Goal: Navigation & Orientation: Find specific page/section

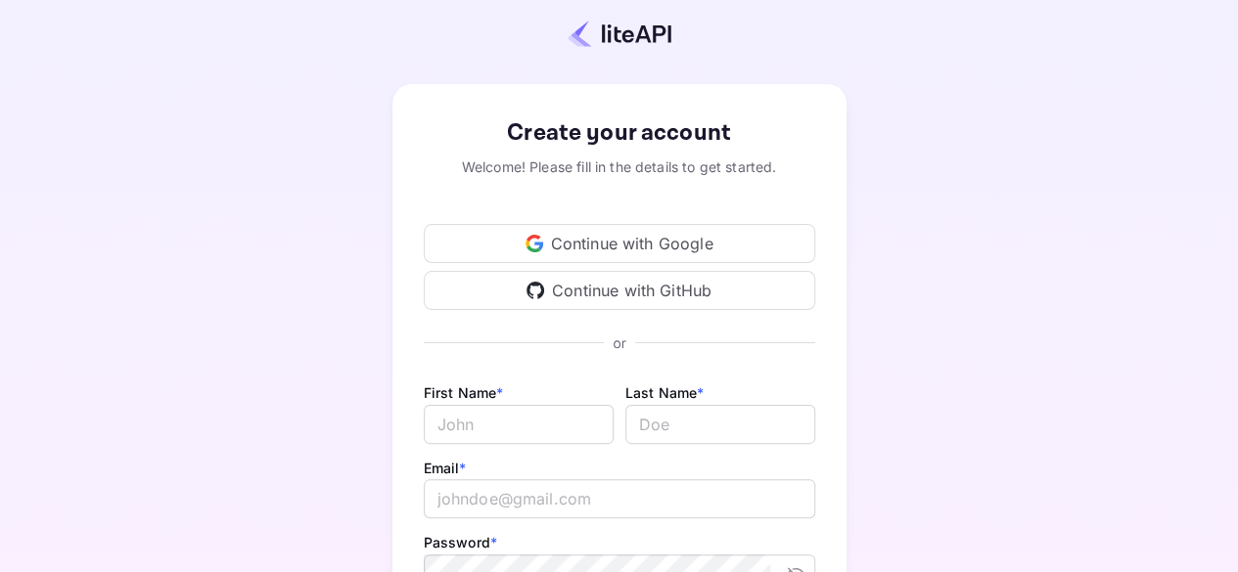
scroll to position [6, 0]
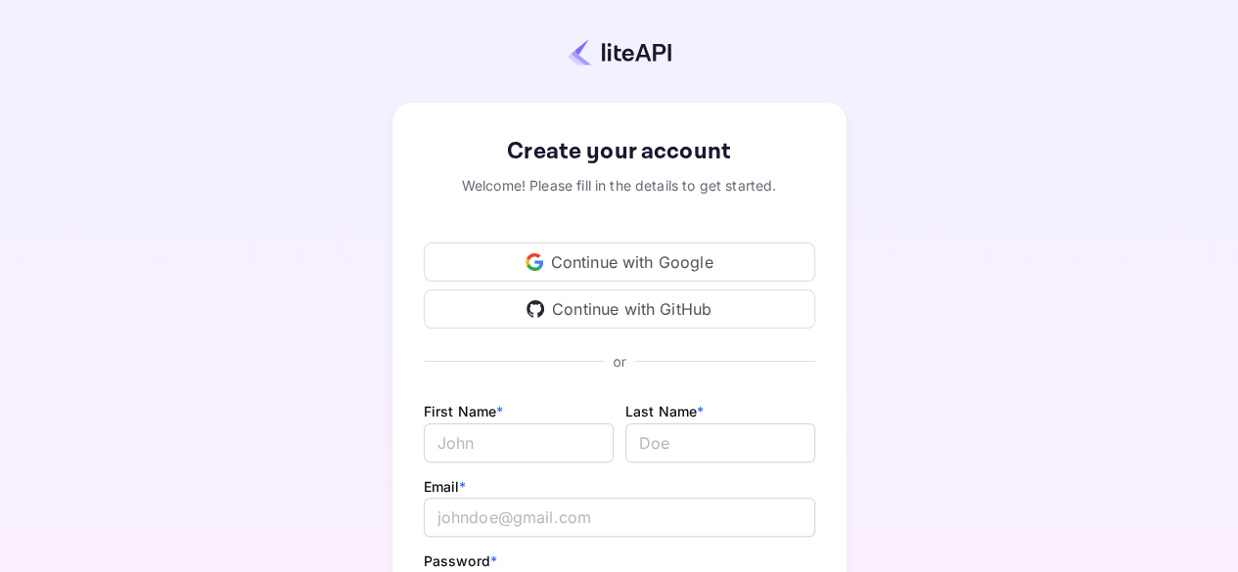
click at [595, 256] on div "Continue with Google" at bounding box center [619, 262] width 391 height 39
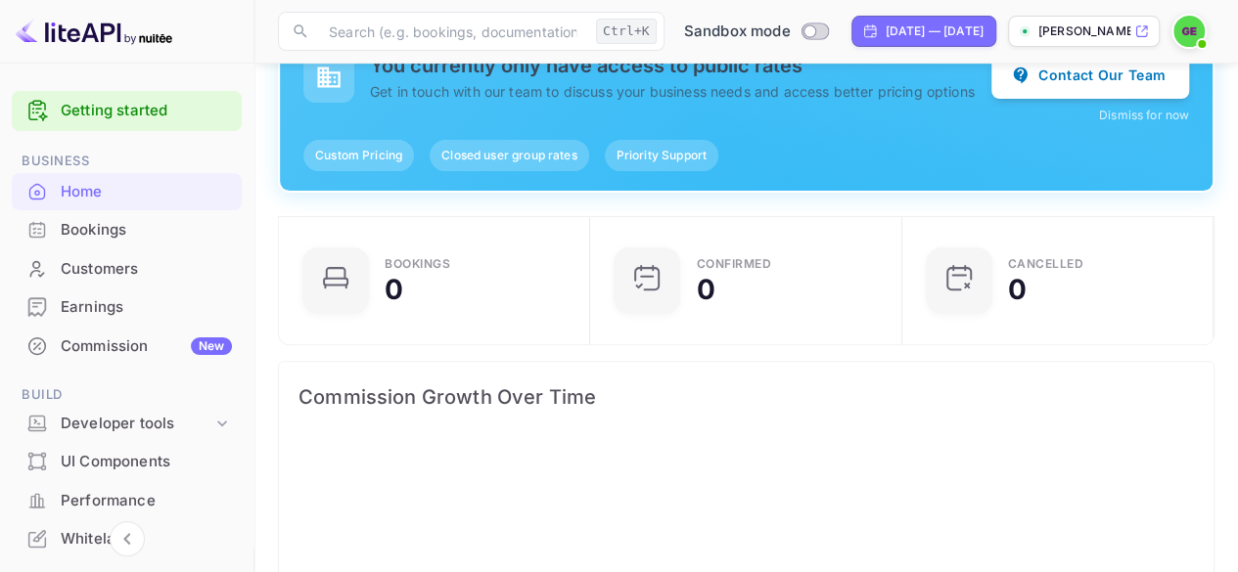
scroll to position [391, 0]
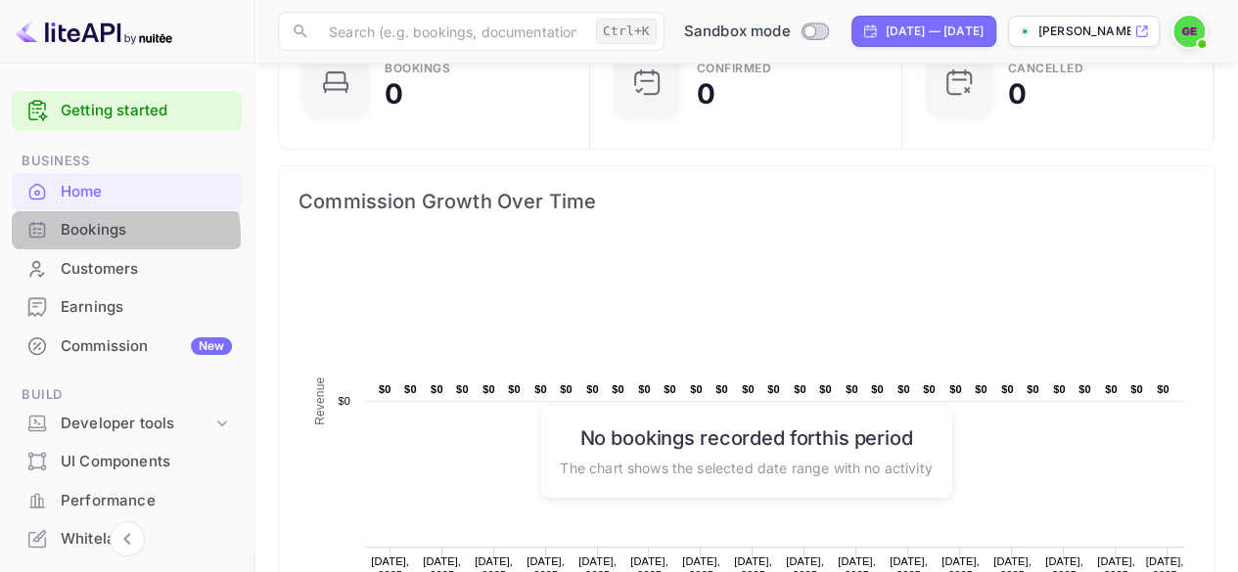
click at [102, 236] on div "Bookings" at bounding box center [146, 230] width 171 height 23
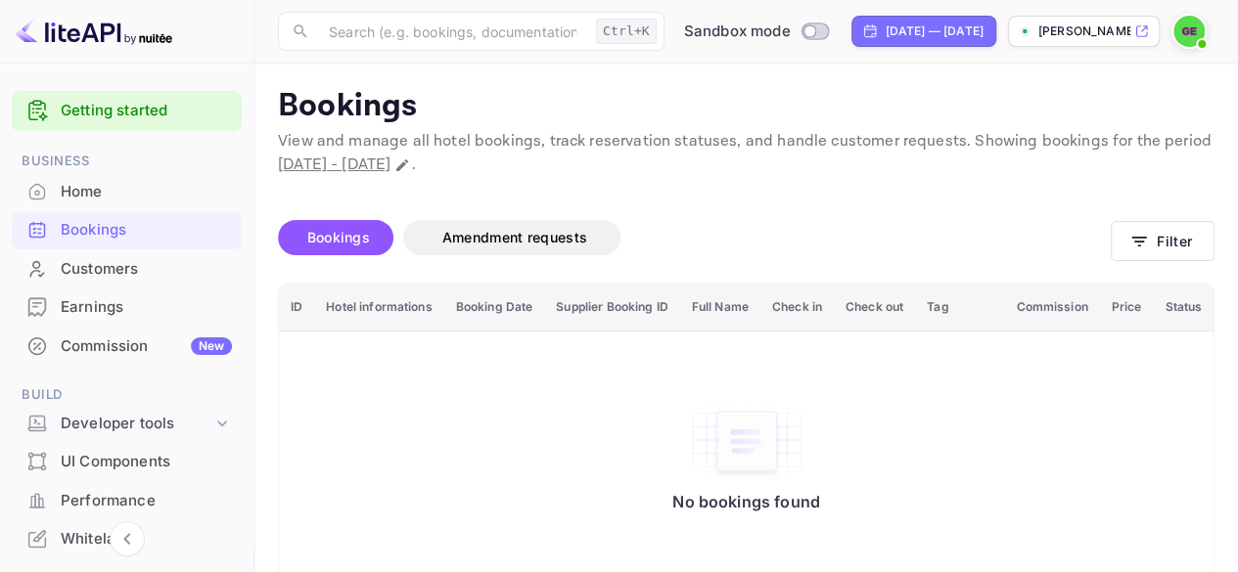
click at [88, 416] on div "Developer tools" at bounding box center [137, 424] width 152 height 23
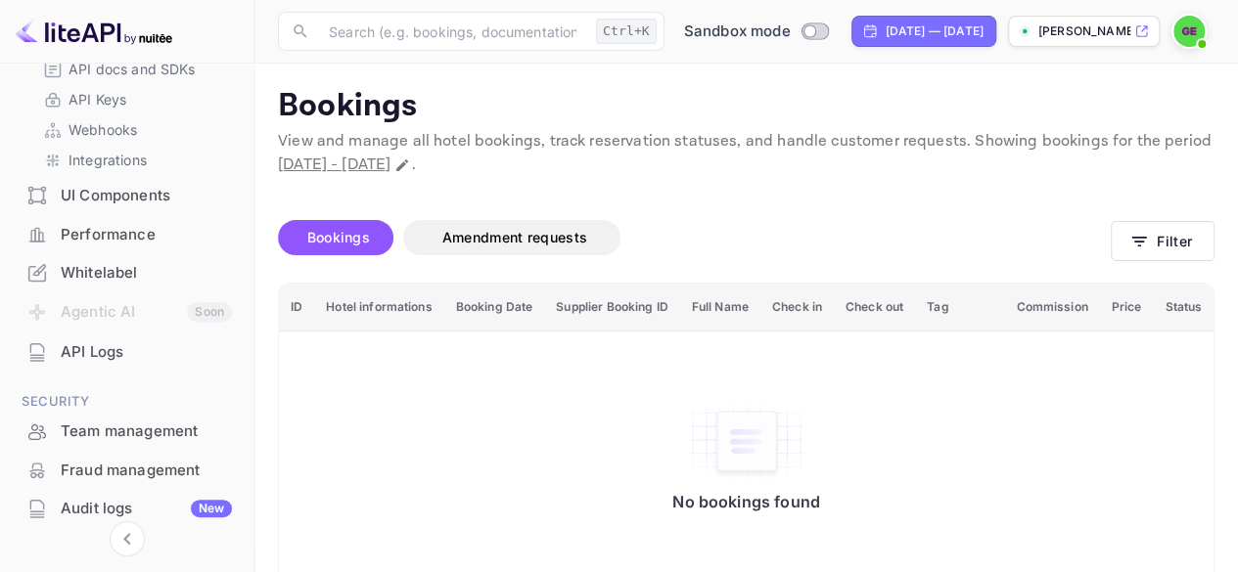
scroll to position [391, 0]
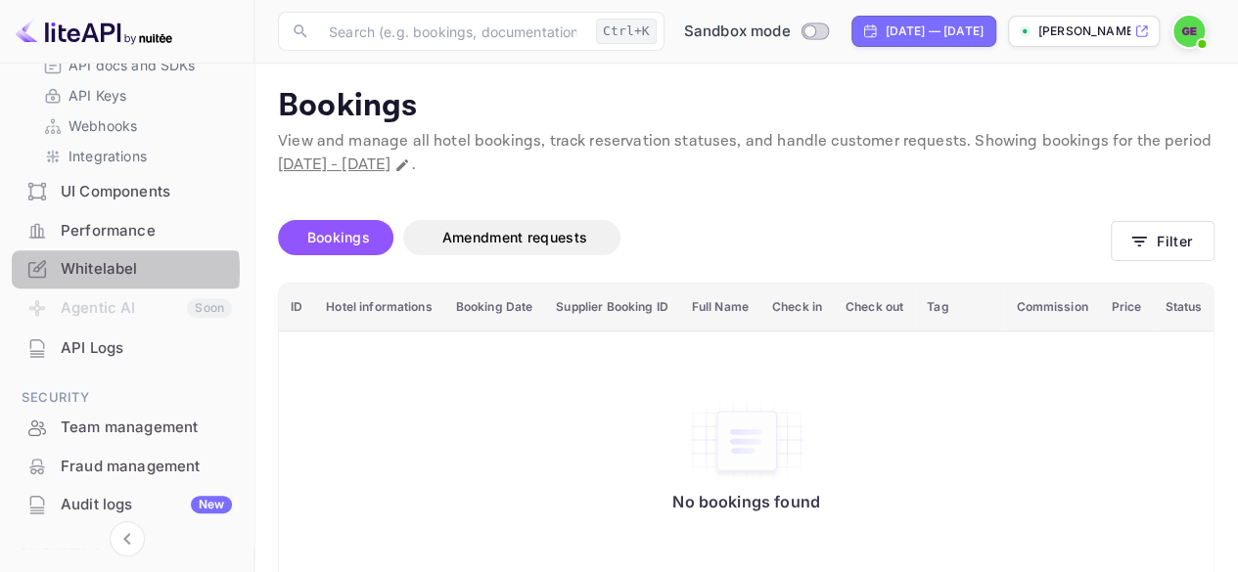
click at [72, 271] on div "Whitelabel" at bounding box center [146, 269] width 171 height 23
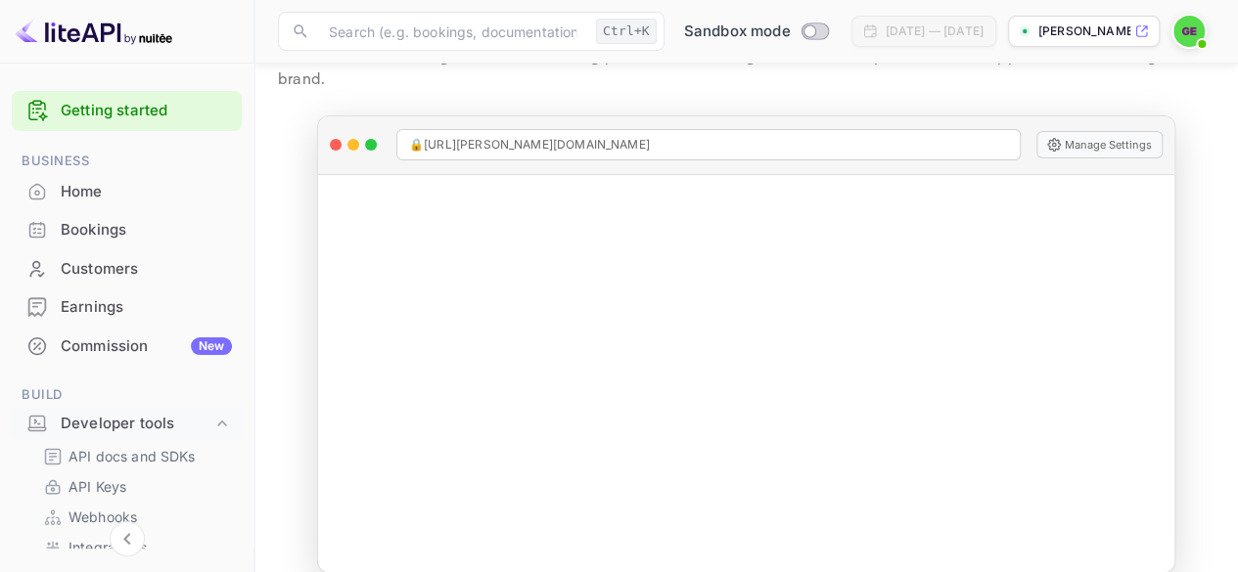
click at [59, 224] on div "Bookings" at bounding box center [127, 230] width 230 height 38
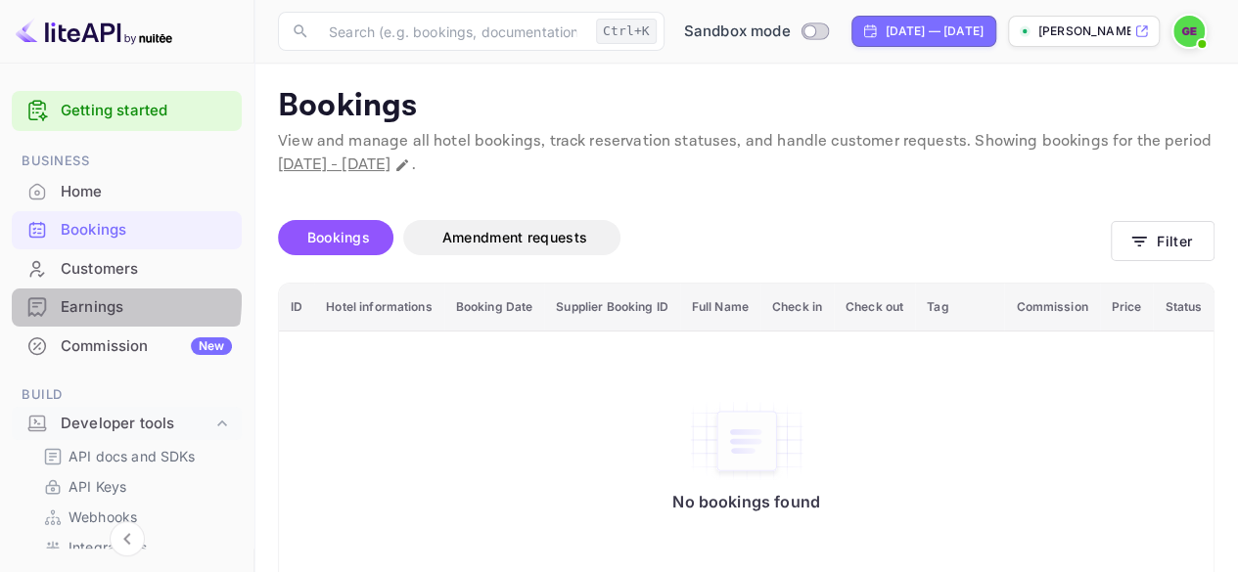
click at [64, 298] on div "Earnings" at bounding box center [146, 307] width 171 height 23
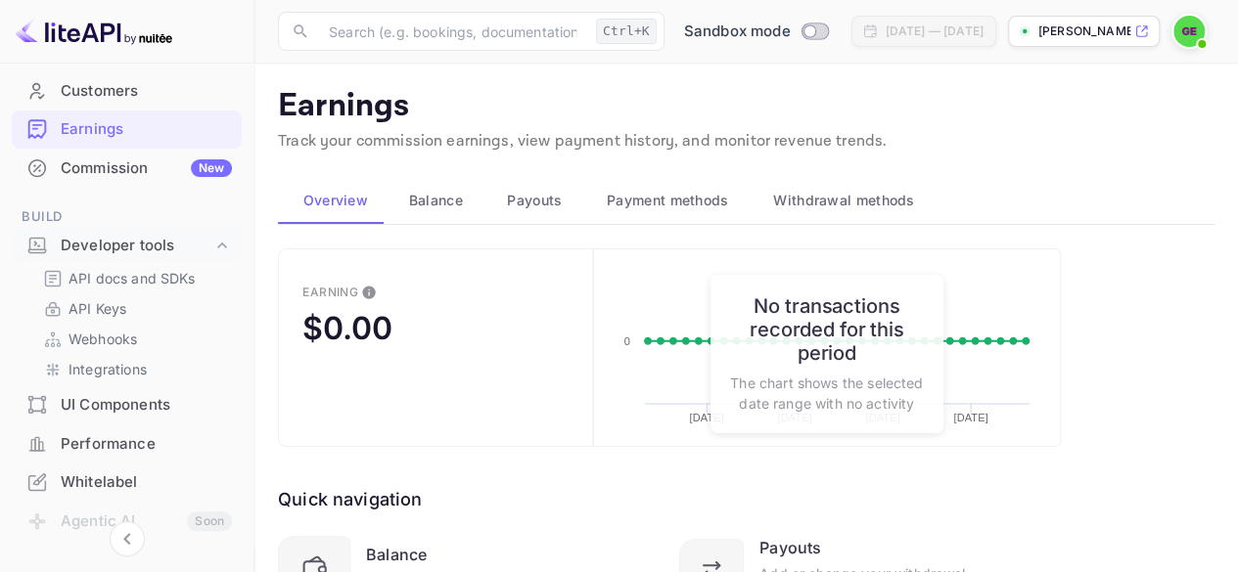
scroll to position [196, 0]
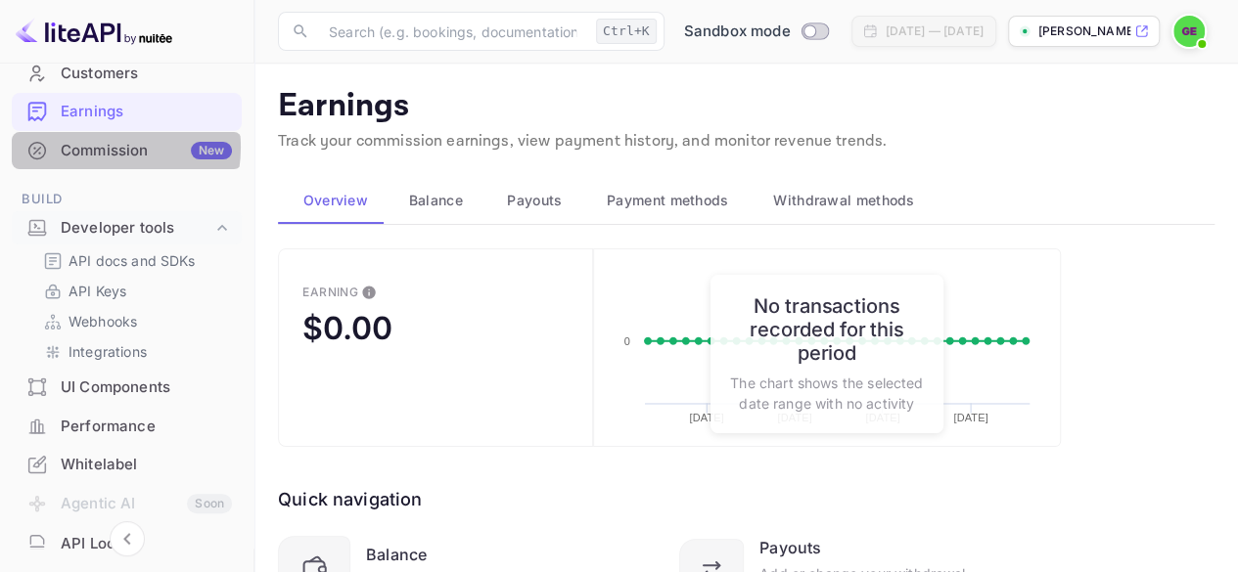
click at [96, 147] on div "Commission New" at bounding box center [146, 151] width 171 height 23
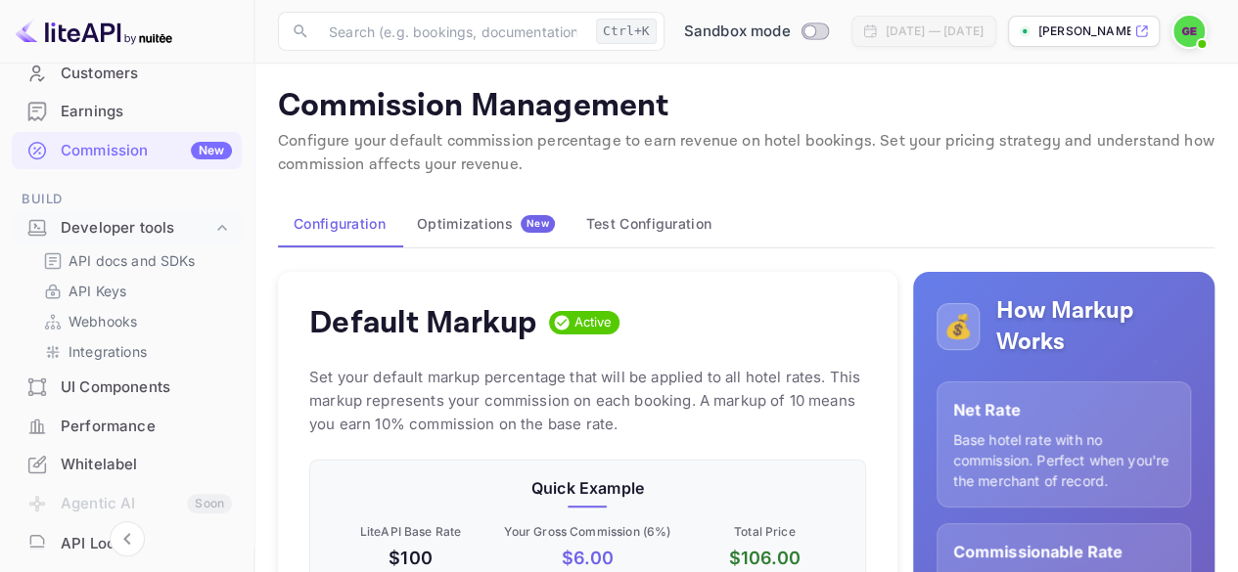
scroll to position [332, 540]
click at [446, 217] on div "Optimizations New" at bounding box center [486, 224] width 138 height 18
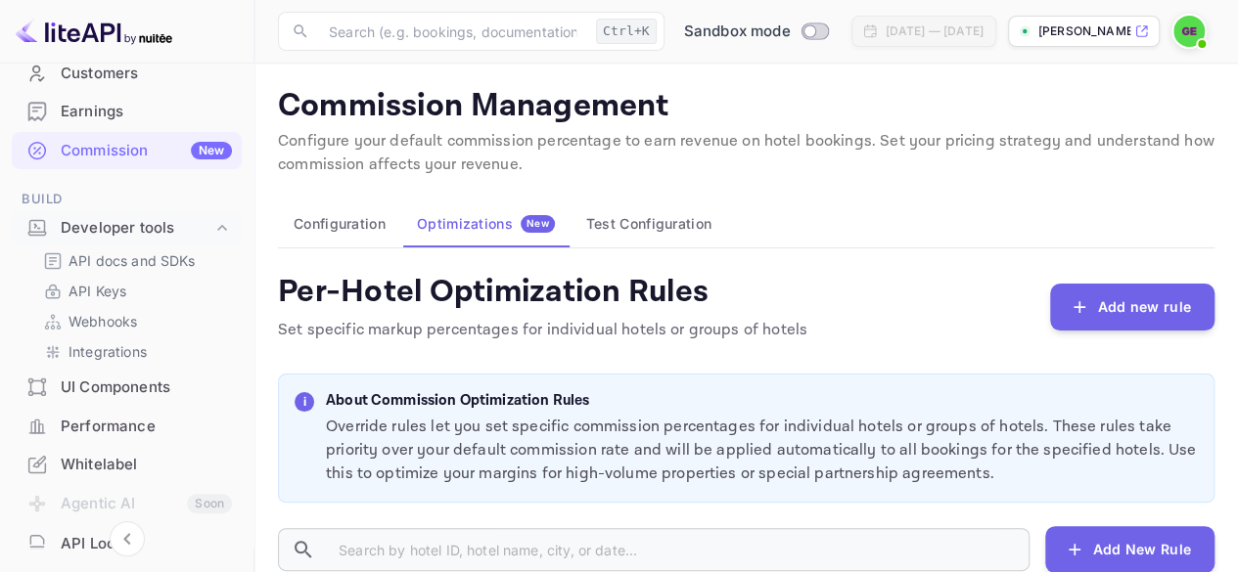
click at [633, 217] on button "Test Configuration" at bounding box center [648, 224] width 157 height 47
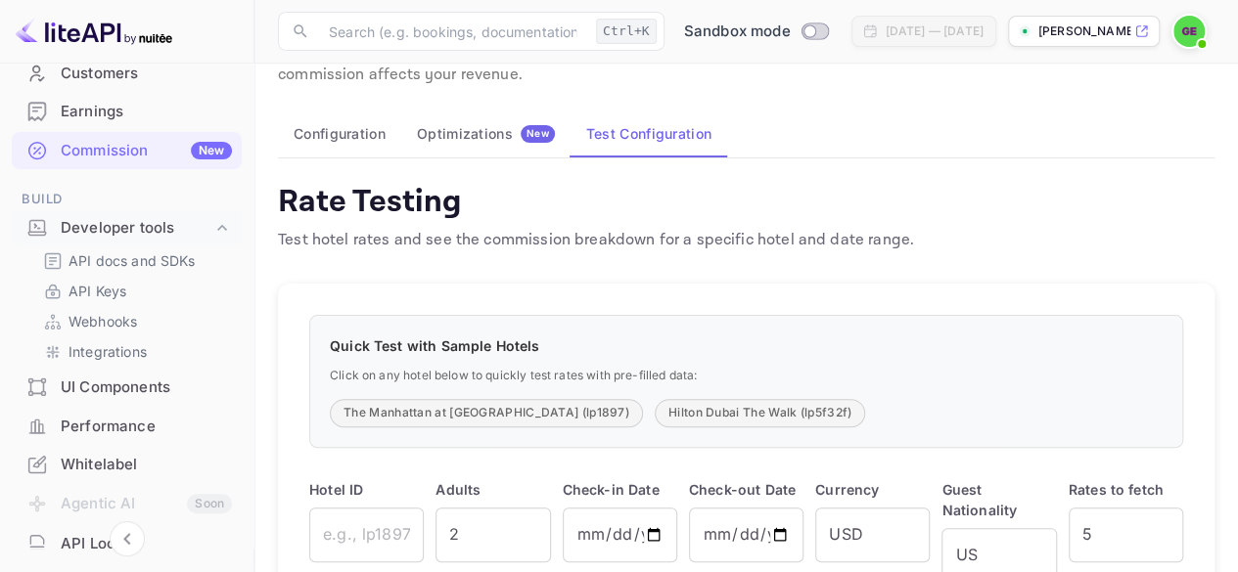
scroll to position [196, 0]
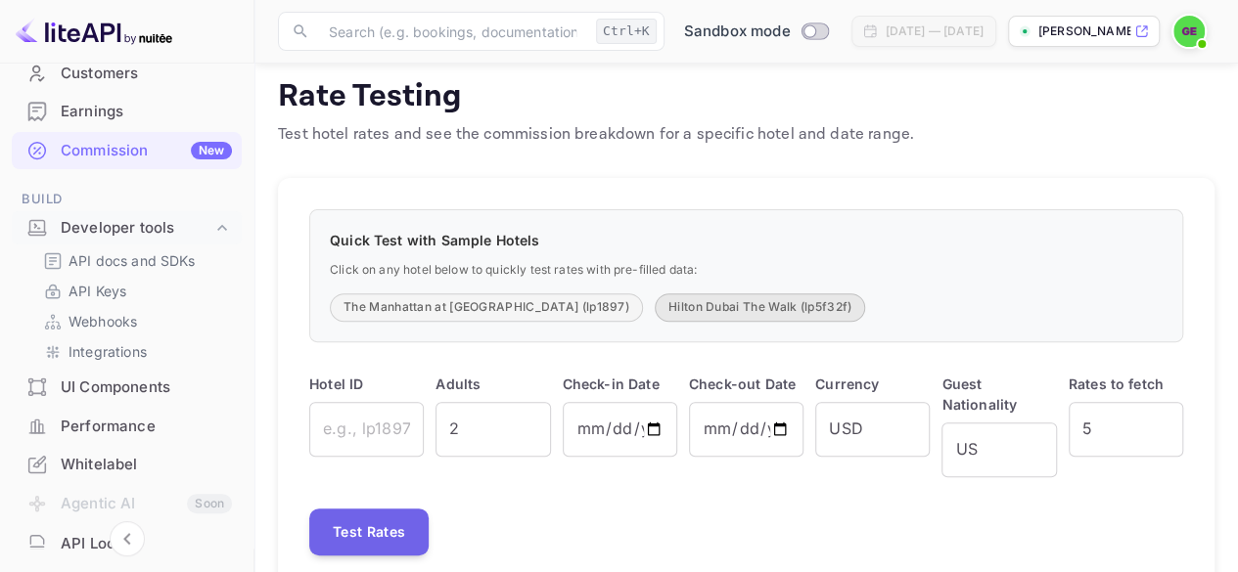
click at [692, 304] on button "Hilton Dubai The Walk (lp5f32f)" at bounding box center [760, 308] width 210 height 28
type input "lp5f32f"
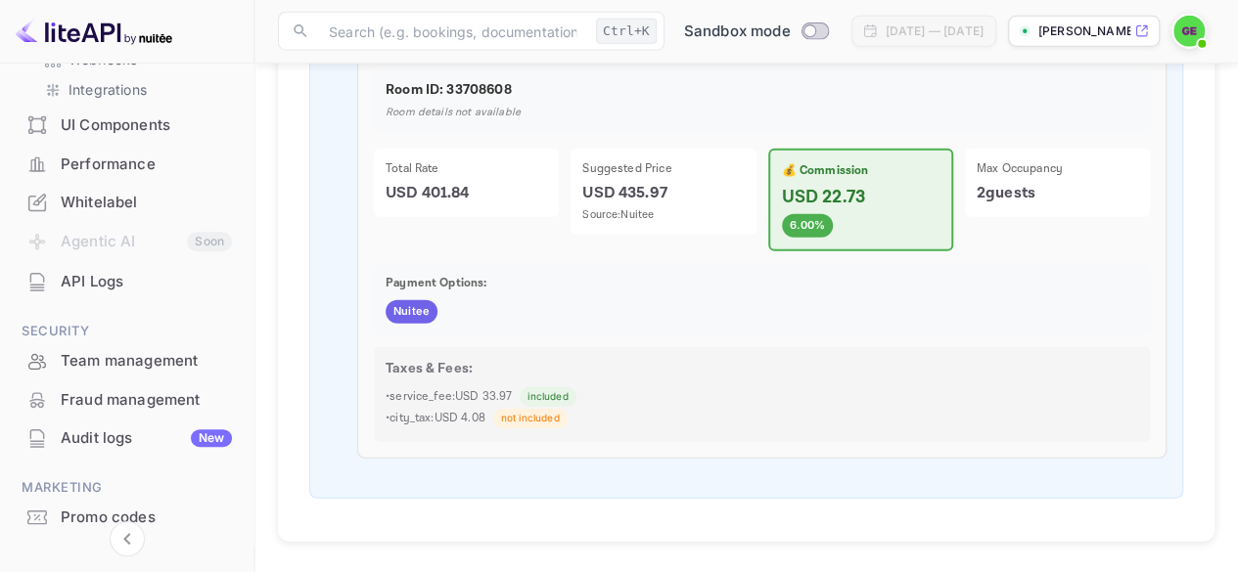
scroll to position [530, 0]
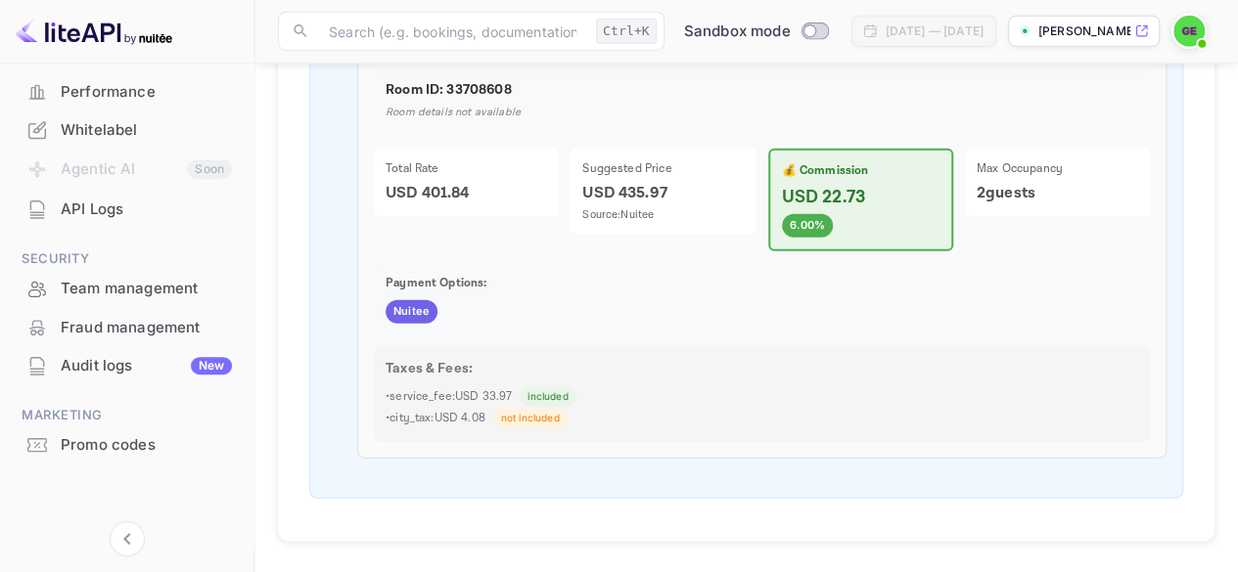
click at [72, 447] on div "Promo codes" at bounding box center [146, 445] width 171 height 23
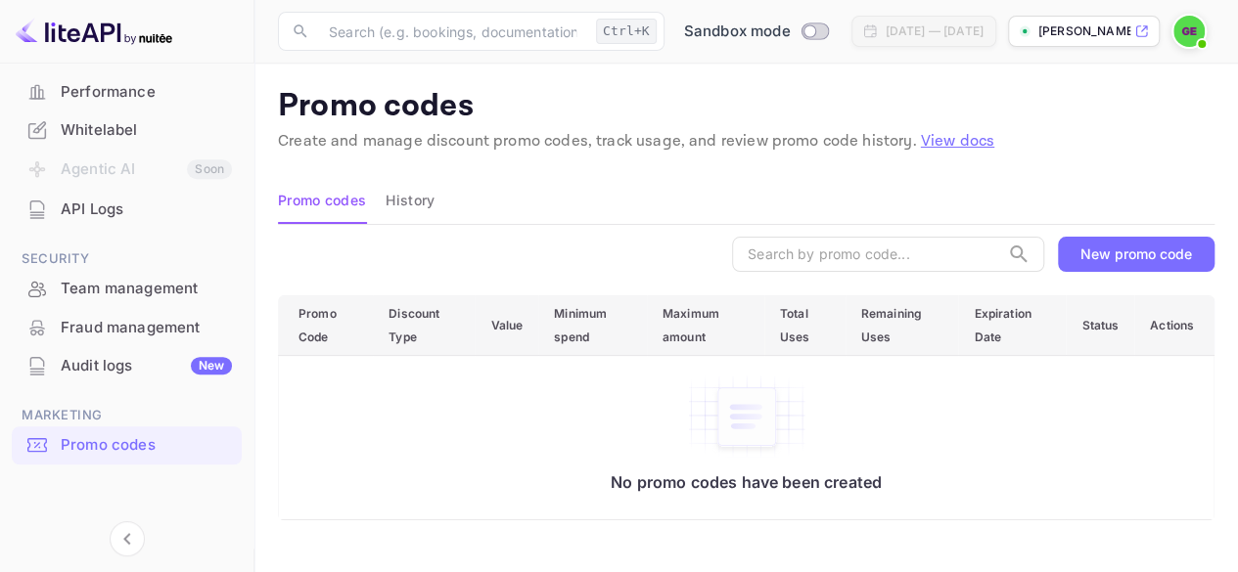
click at [75, 208] on div "API Logs" at bounding box center [146, 210] width 171 height 23
